Goal: Task Accomplishment & Management: Use online tool/utility

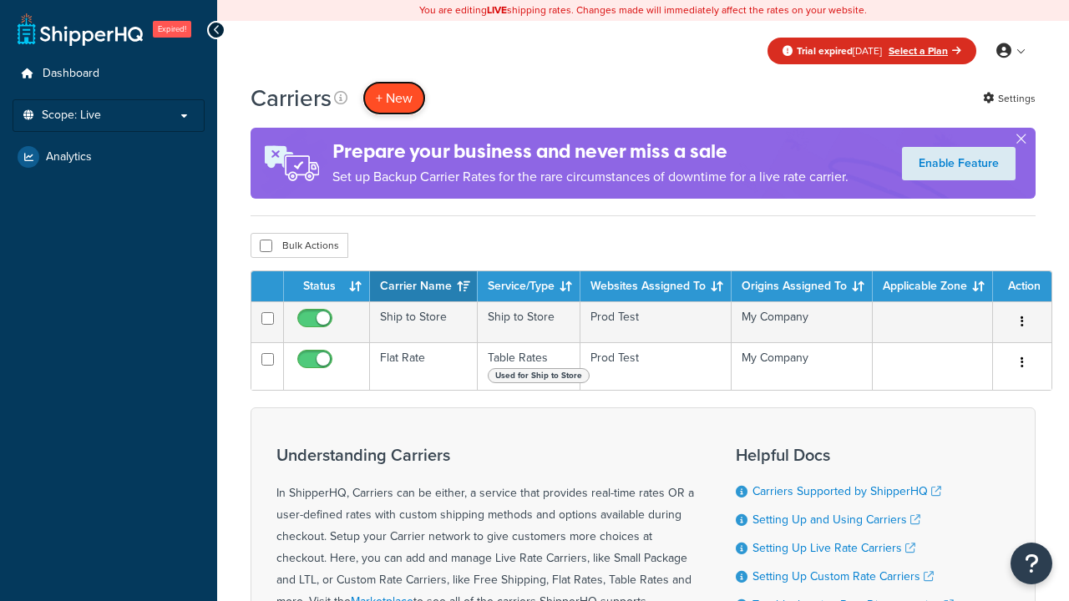
click at [394, 98] on button "+ New" at bounding box center [393, 98] width 63 height 34
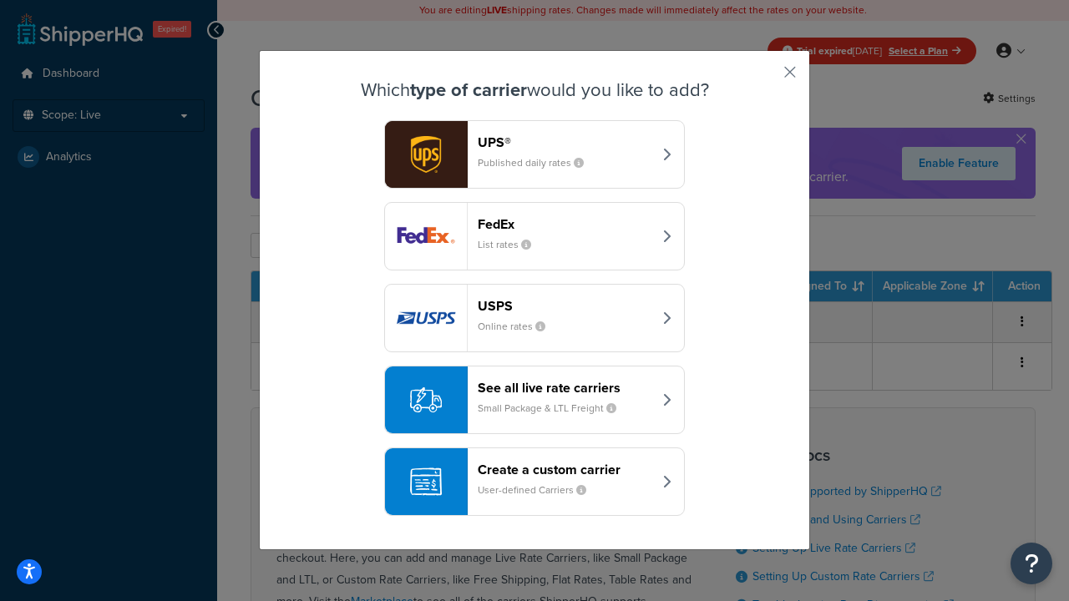
click at [534, 482] on div "Create a custom carrier User-defined Carriers" at bounding box center [565, 482] width 174 height 40
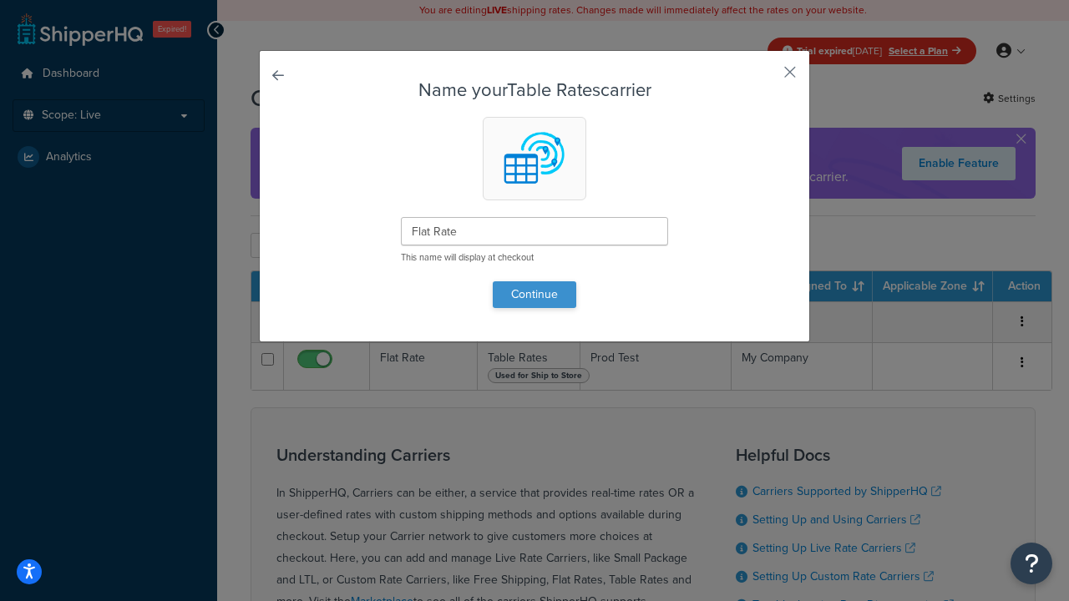
type input "Flat Rate"
click at [534, 294] on button "Continue" at bounding box center [534, 294] width 83 height 27
